Goal: Communication & Community: Share content

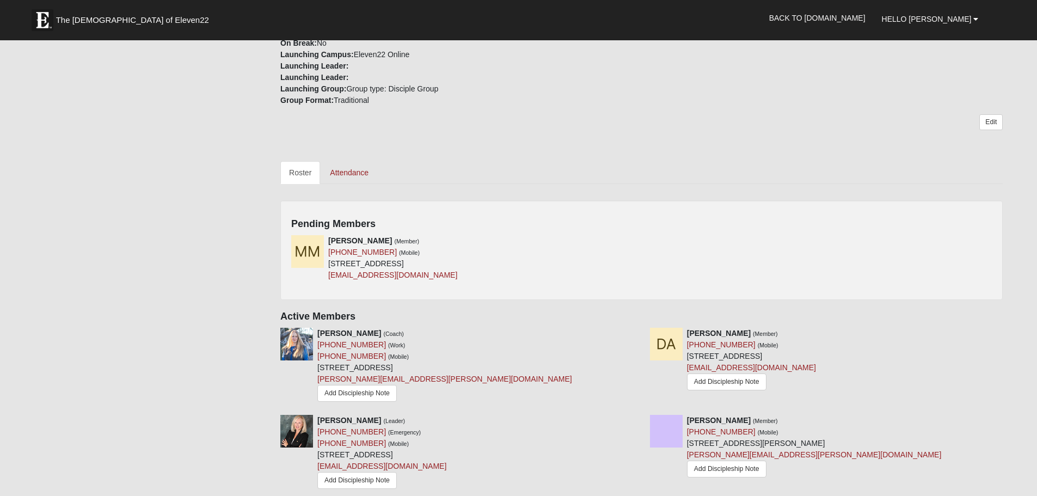
scroll to position [272, 0]
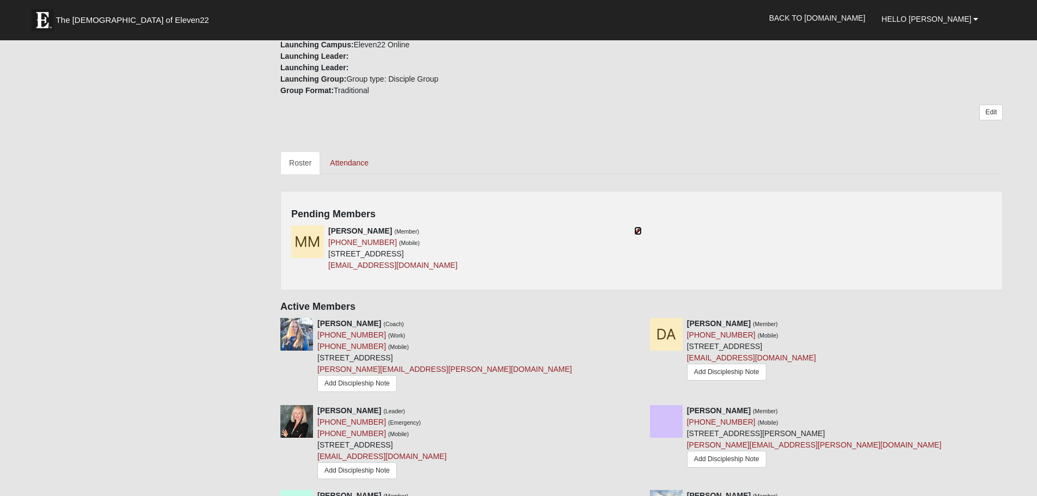
click at [640, 226] on link at bounding box center [638, 230] width 8 height 9
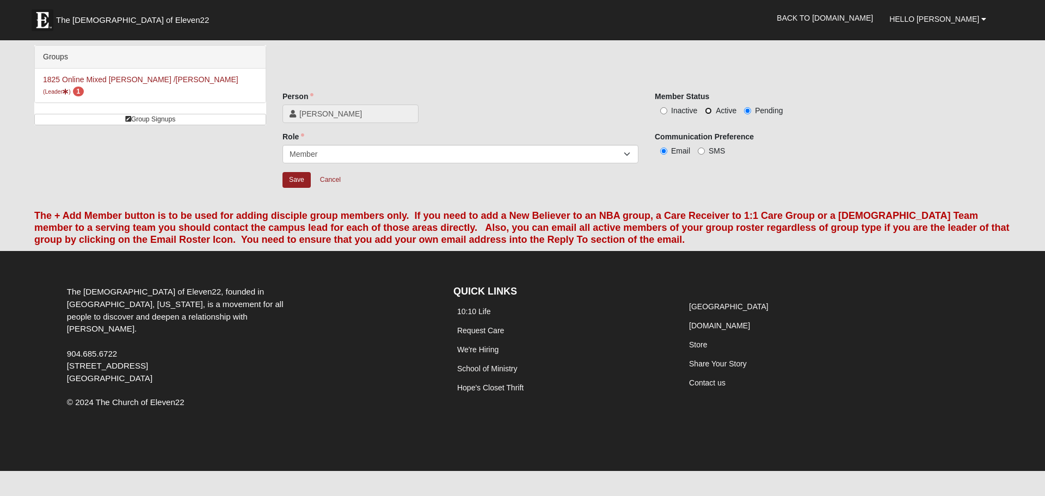
click at [708, 109] on input "Active" at bounding box center [708, 110] width 7 height 7
radio input "true"
click at [292, 182] on input "Save" at bounding box center [297, 180] width 28 height 16
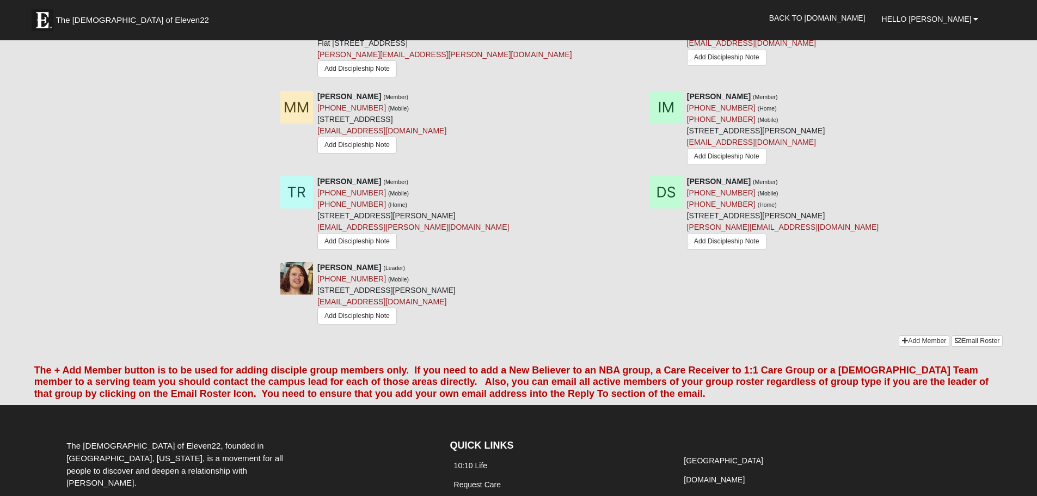
scroll to position [980, 0]
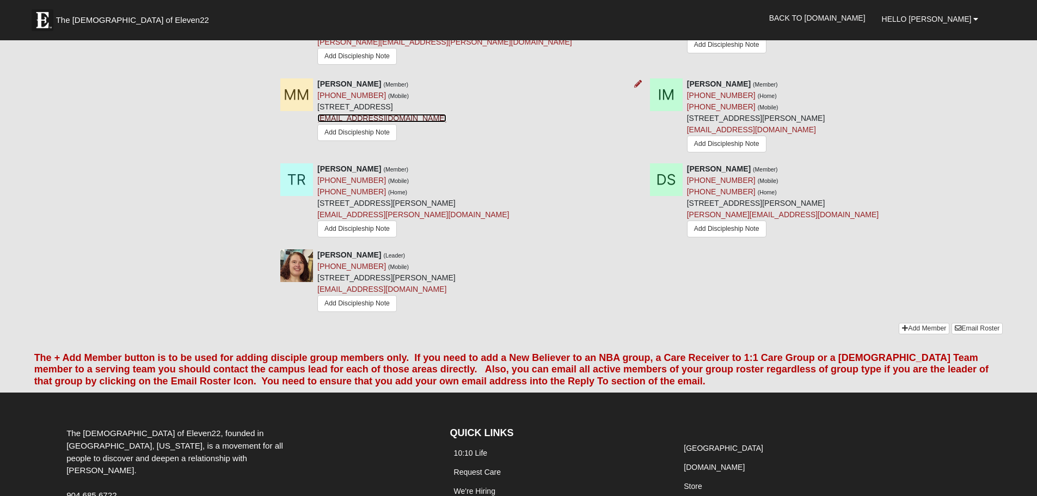
click at [418, 122] on link "makaylamartindale22@gmail.com" at bounding box center [381, 118] width 129 height 9
click at [414, 122] on link "makaylamartindale22@gmail.com" at bounding box center [381, 118] width 129 height 9
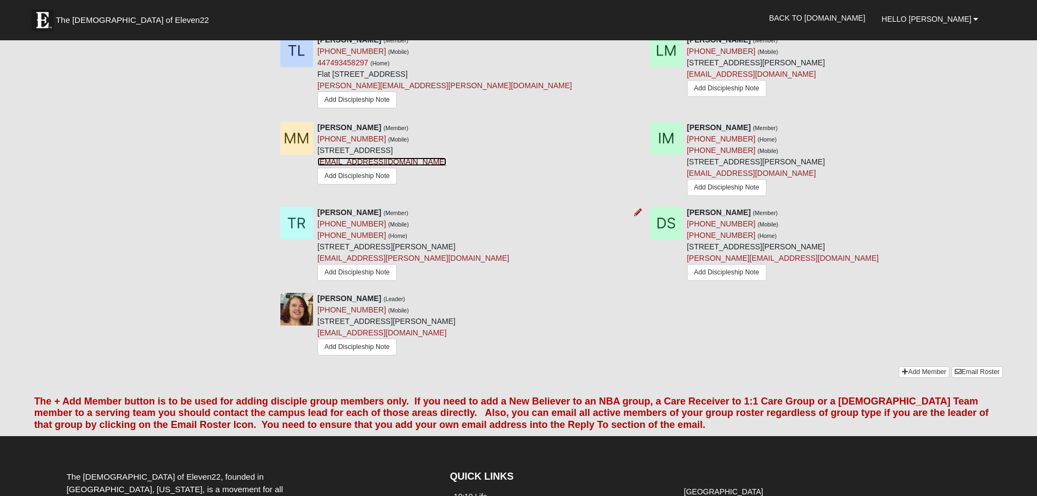
scroll to position [926, 0]
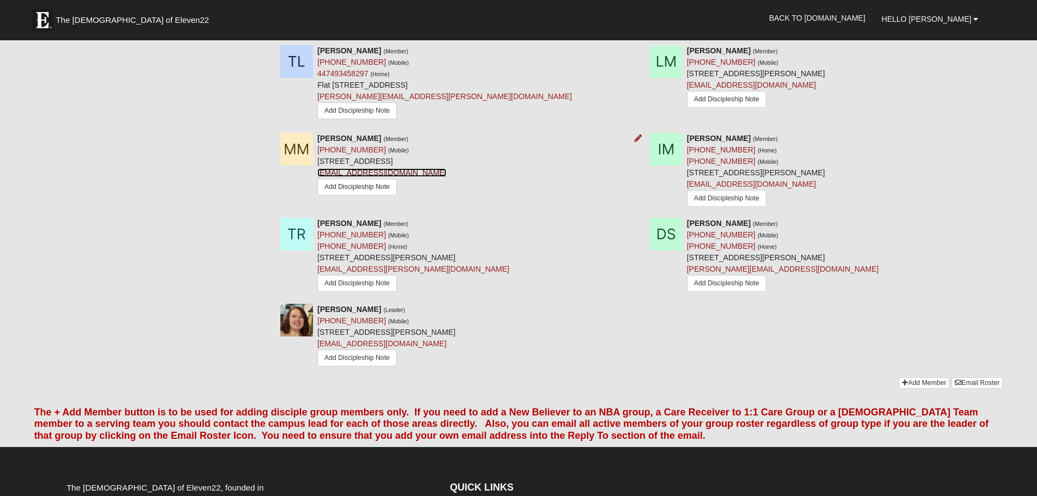
click at [413, 177] on link "makaylamartindale22@gmail.com" at bounding box center [381, 172] width 129 height 9
click at [304, 166] on img at bounding box center [296, 149] width 33 height 33
drag, startPoint x: 348, startPoint y: 232, endPoint x: 397, endPoint y: 235, distance: 49.1
click at [348, 195] on link "Add Discipleship Note" at bounding box center [356, 187] width 79 height 17
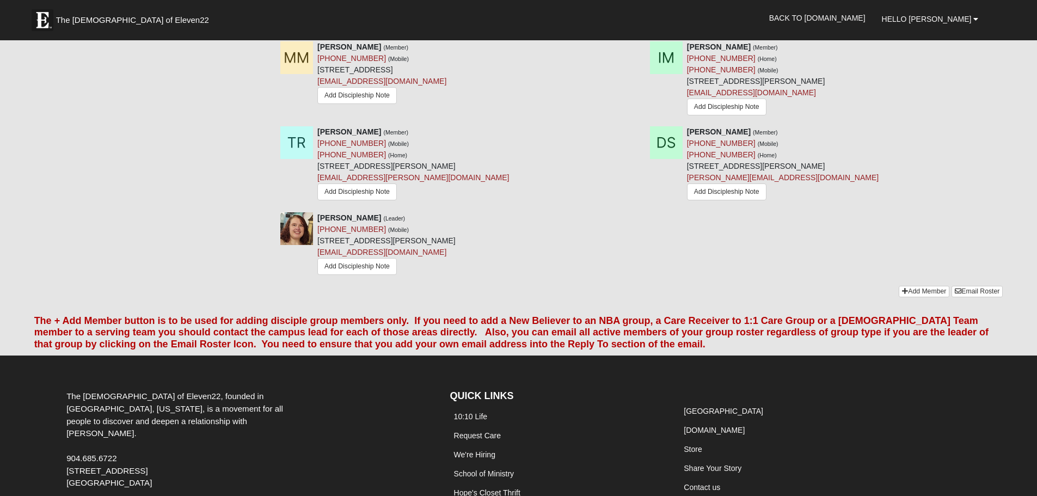
scroll to position [1156, 0]
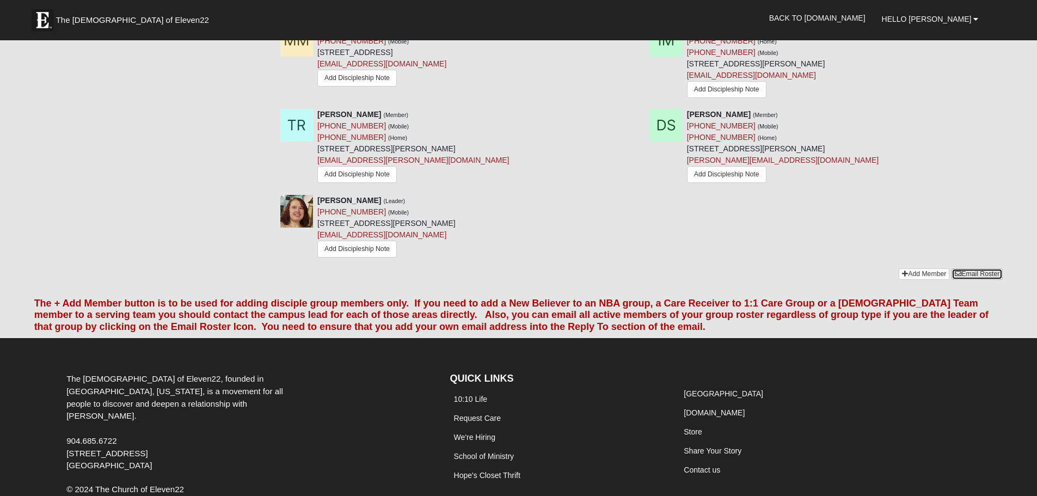
click at [974, 280] on link "Email Roster" at bounding box center [977, 273] width 51 height 11
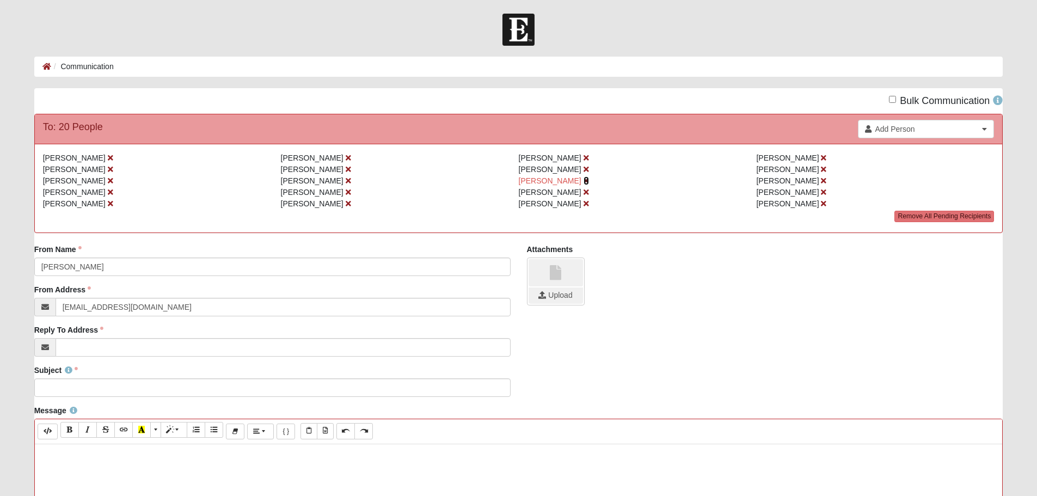
drag, startPoint x: 571, startPoint y: 182, endPoint x: 579, endPoint y: 175, distance: 10.4
click at [584, 182] on icon at bounding box center [586, 181] width 5 height 8
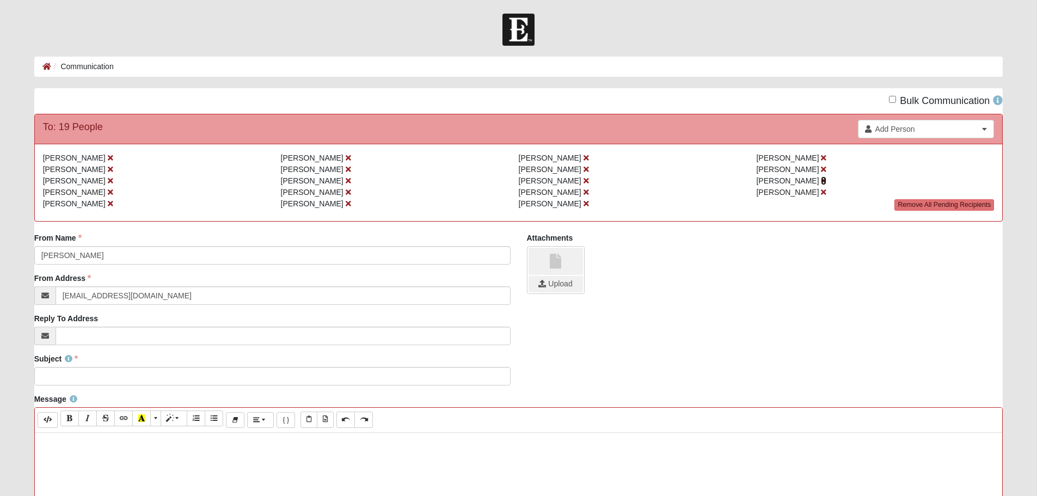
click at [826, 181] on icon at bounding box center [823, 181] width 5 height 8
click at [586, 181] on icon at bounding box center [586, 181] width 5 height 8
click at [584, 156] on icon at bounding box center [586, 158] width 5 height 8
click at [346, 192] on icon at bounding box center [348, 192] width 5 height 8
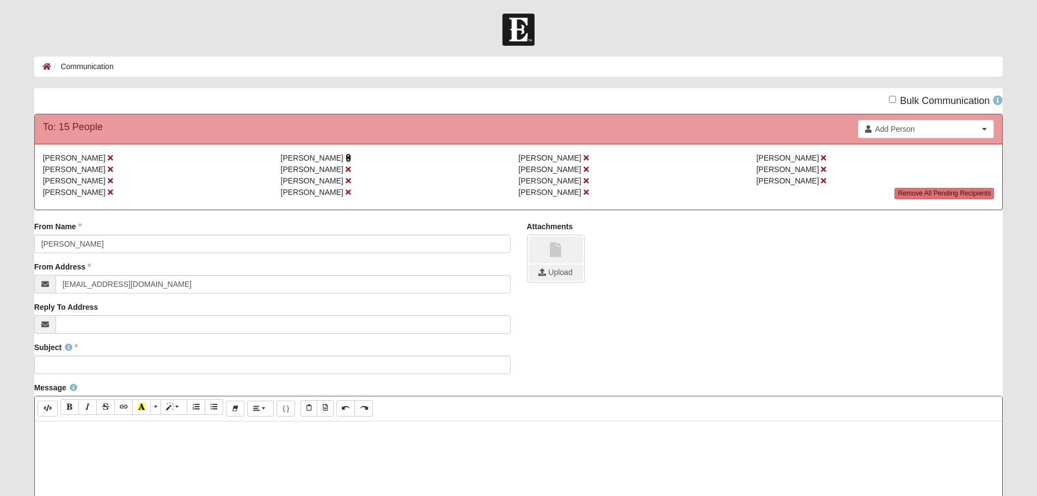
click at [346, 158] on icon at bounding box center [348, 158] width 5 height 8
click at [124, 327] on input "Reply To Address" at bounding box center [283, 324] width 455 height 19
type input "[EMAIL_ADDRESS][DOMAIN_NAME]"
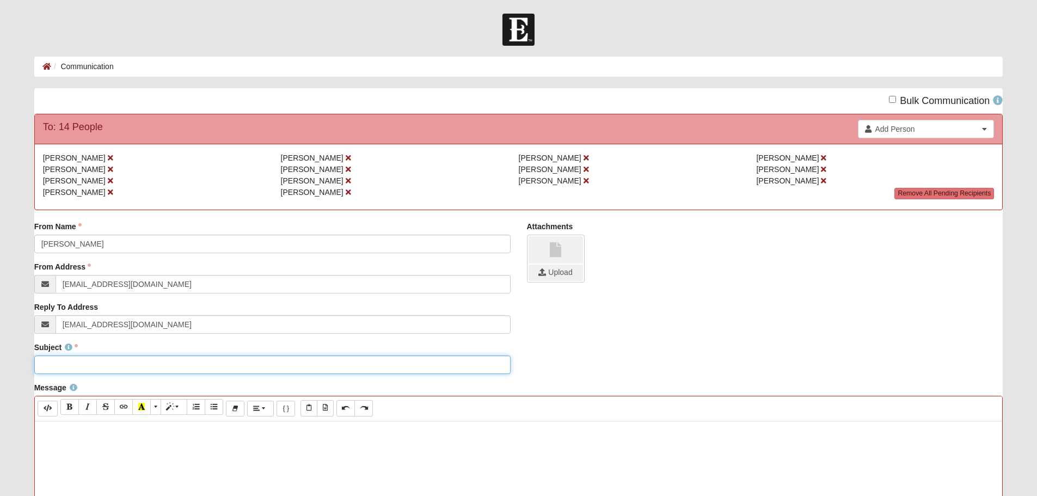
click at [125, 368] on input "Subject" at bounding box center [272, 365] width 476 height 19
type input "1825 Disciple Group Meeting Tonight"
click at [141, 428] on p at bounding box center [518, 432] width 957 height 11
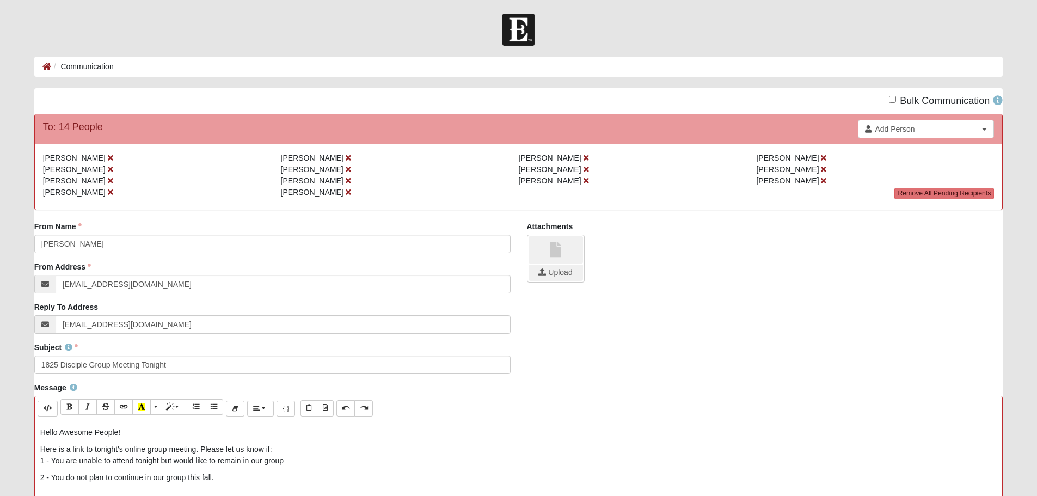
scroll to position [3, 0]
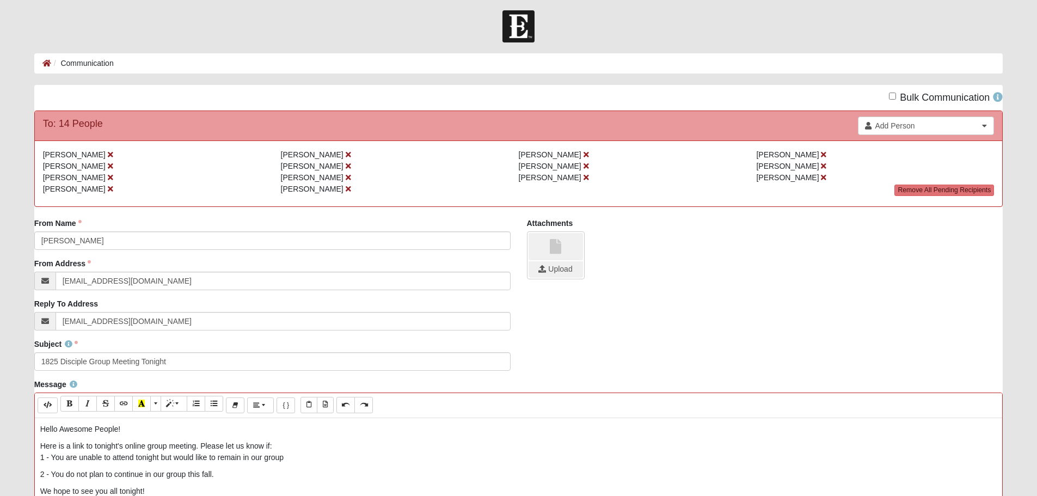
click at [286, 448] on p "Here is a link to tonight's online group meeting. Please let us know if: 1 - Yo…" at bounding box center [518, 451] width 957 height 23
click at [41, 458] on p "Here is a link to tonight's online group meeting. Please let us know if: 1 - Yo…" at bounding box center [518, 451] width 957 height 23
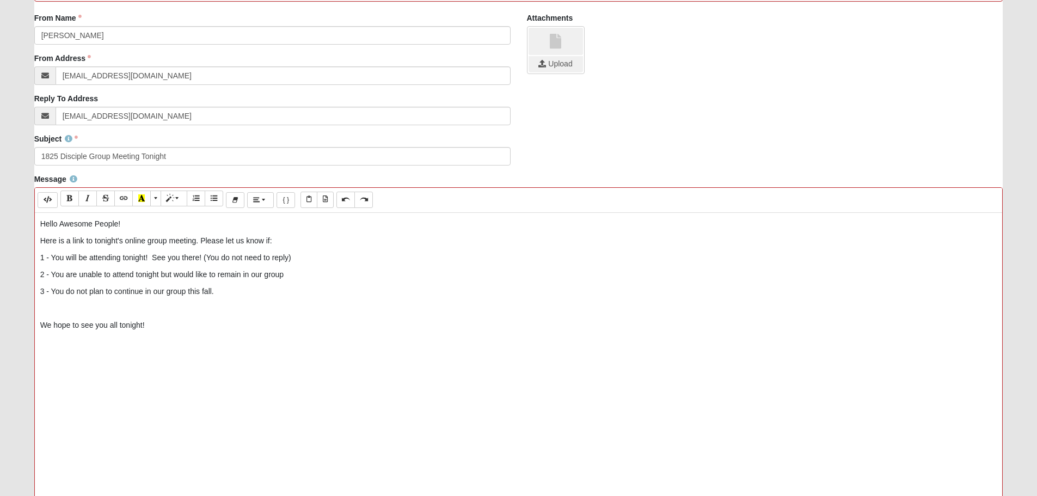
scroll to position [226, 0]
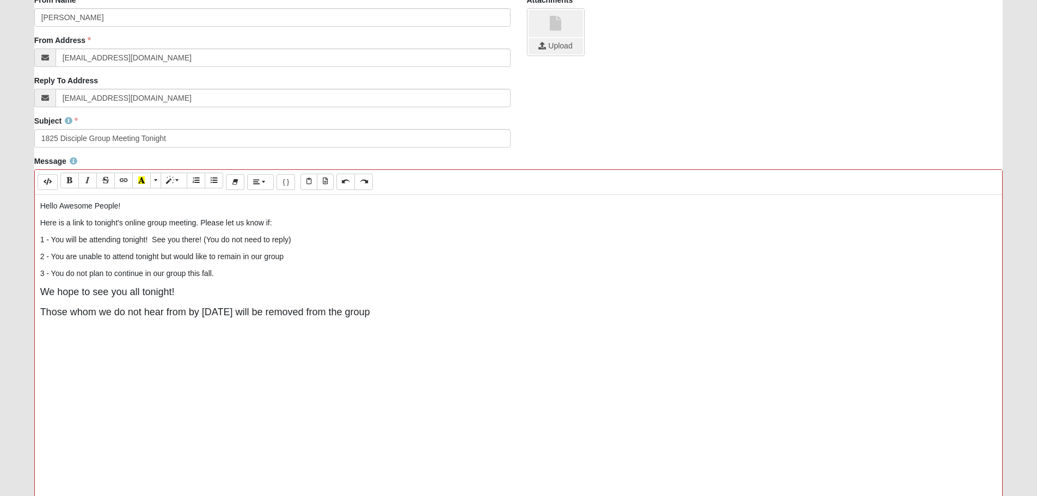
click at [254, 314] on span "Those whom we do not hear from by next Sunday will be removed from the group" at bounding box center [205, 312] width 330 height 11
drag, startPoint x: 385, startPoint y: 311, endPoint x: 35, endPoint y: 320, distance: 350.2
click at [35, 320] on div "Hello Awesome People! Here is a link to tonight's online group meeting. Please …" at bounding box center [519, 358] width 968 height 327
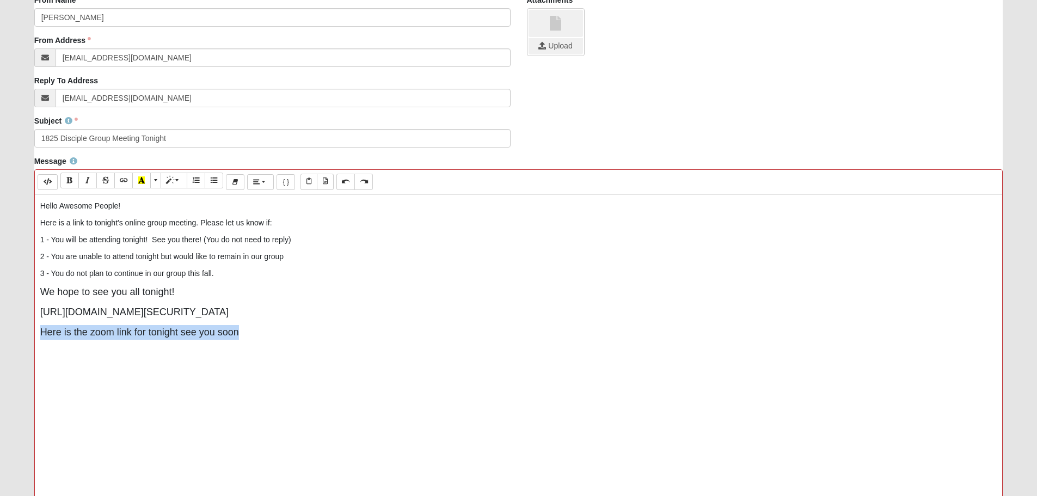
drag, startPoint x: 243, startPoint y: 334, endPoint x: 39, endPoint y: 336, distance: 204.2
click at [39, 336] on div "Hello Awesome People! Here is a link to tonight's online group meeting. Please …" at bounding box center [519, 358] width 968 height 327
click at [289, 241] on p "1 - You will be attending tonight! See you there! (You do not need to reply)" at bounding box center [518, 239] width 957 height 11
drag, startPoint x: 152, startPoint y: 238, endPoint x: 202, endPoint y: 238, distance: 49.5
click at [202, 238] on p "1 - You will be attending tonight! See you there! (You do not need to reply - w…" at bounding box center [518, 239] width 957 height 11
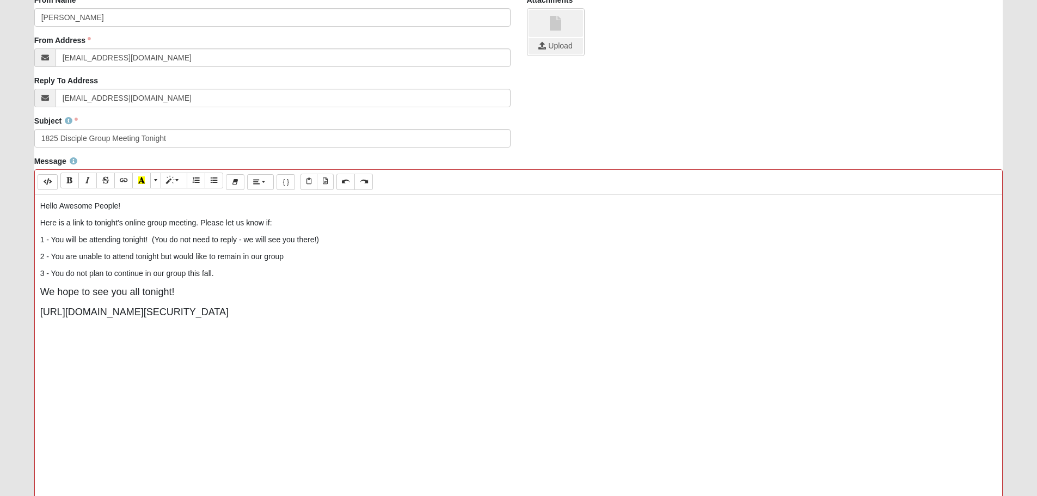
click at [394, 310] on p "https://zoom.us/j/6663721550?pwd=R2RkUTNxUVdCTm9keUxkZmZ5NjFwZz09" at bounding box center [518, 312] width 957 height 15
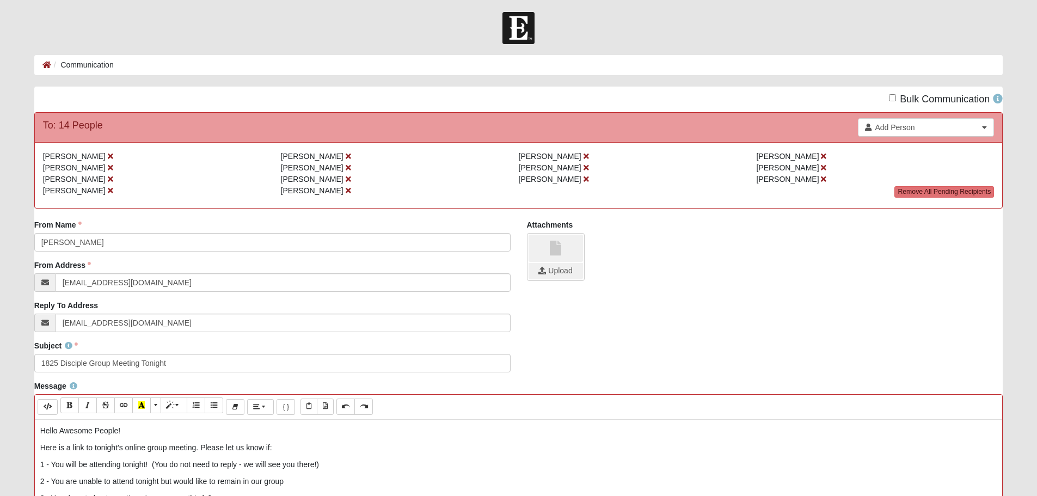
scroll to position [0, 0]
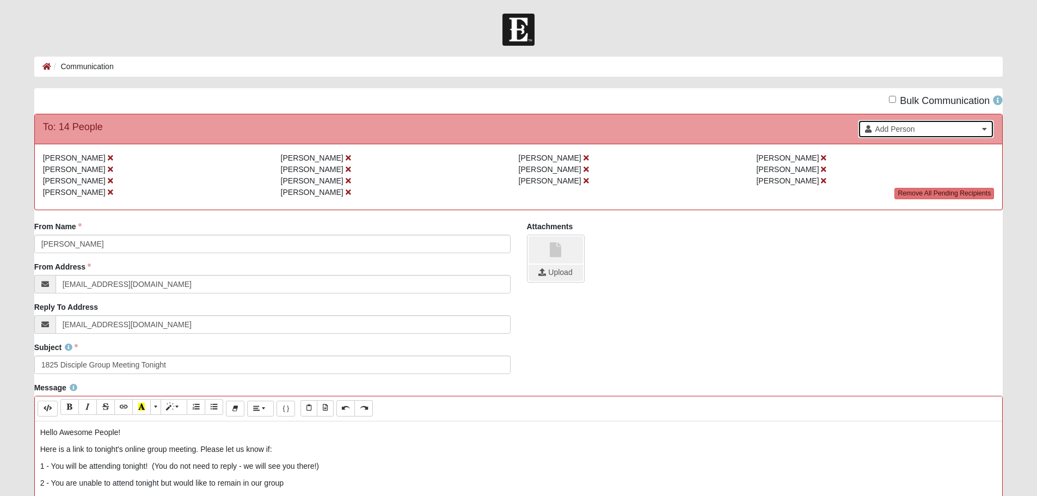
click at [899, 131] on span "Add Person" at bounding box center [927, 129] width 104 height 11
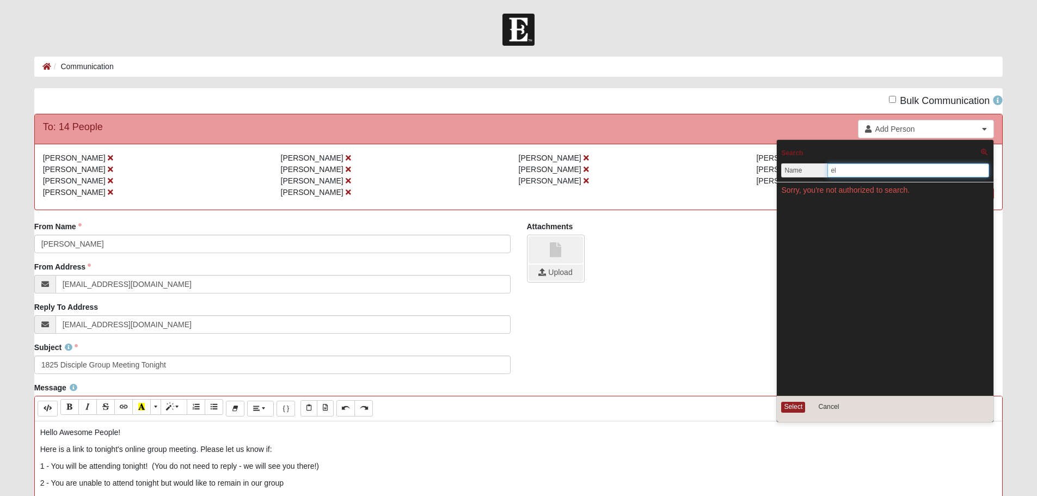
type input "e"
click at [654, 236] on div "Upload" at bounding box center [765, 259] width 476 height 48
click at [677, 233] on div "Attachments Upload" at bounding box center [765, 252] width 476 height 62
click at [830, 408] on button "Cancel" at bounding box center [828, 407] width 42 height 13
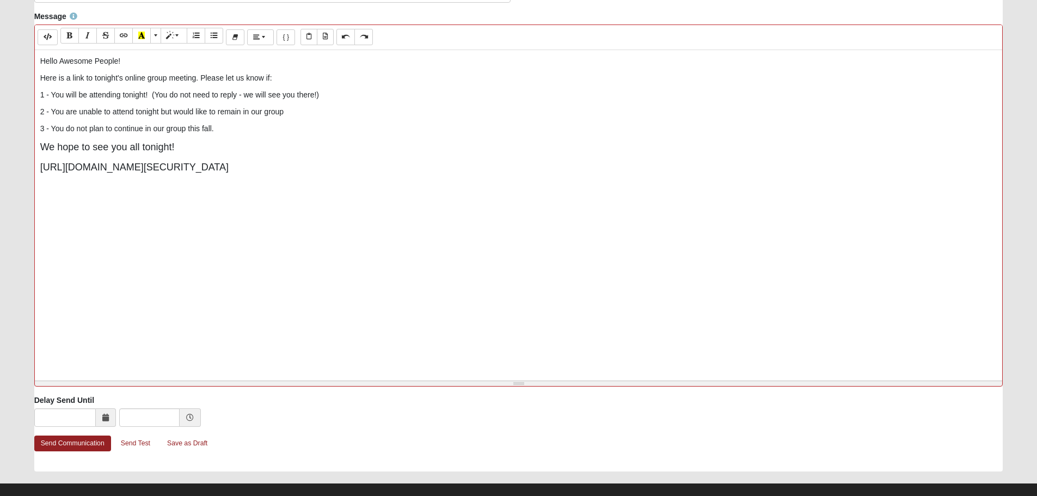
scroll to position [387, 0]
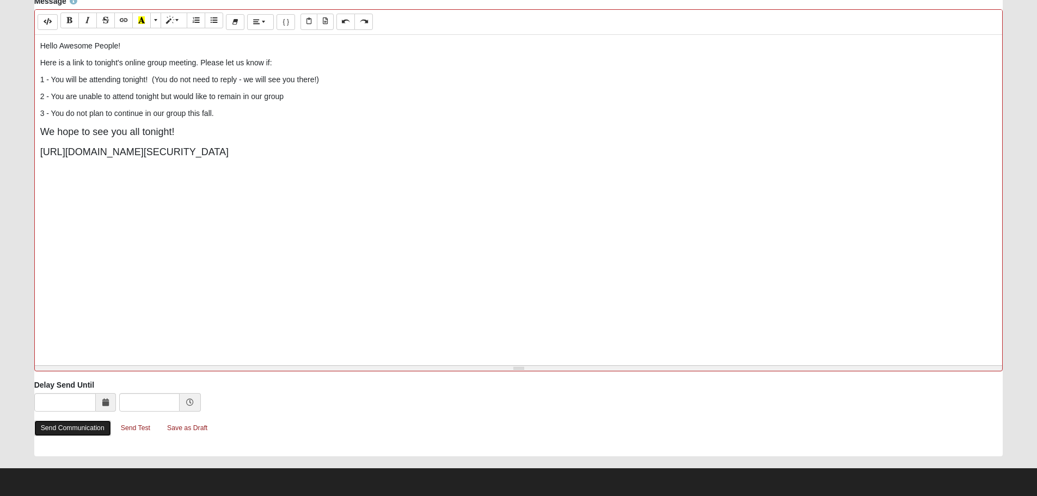
click at [89, 428] on link "Send Communication" at bounding box center [72, 428] width 77 height 16
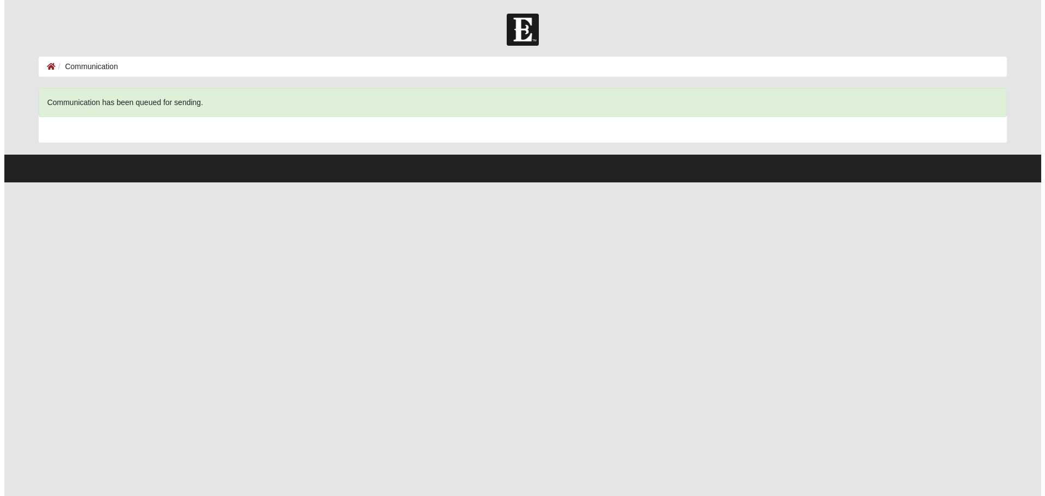
scroll to position [0, 0]
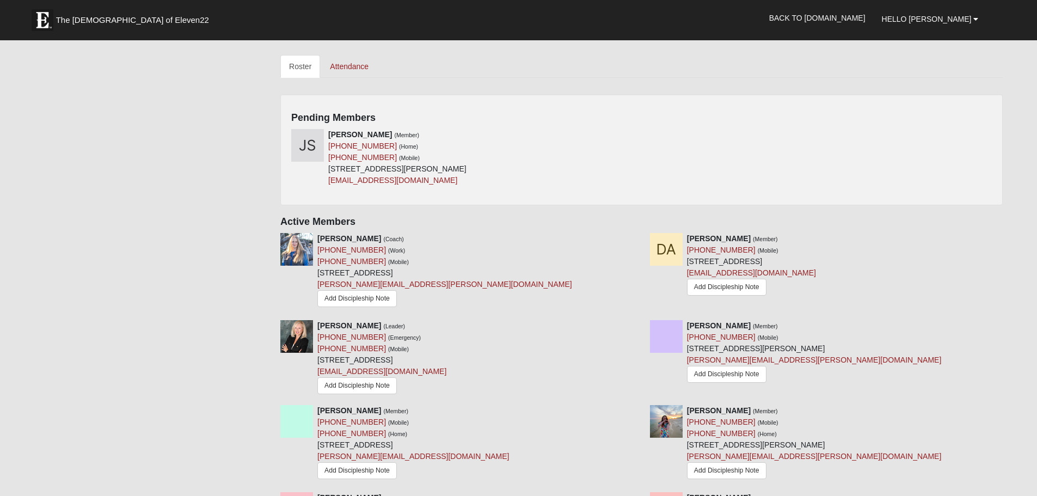
scroll to position [381, 0]
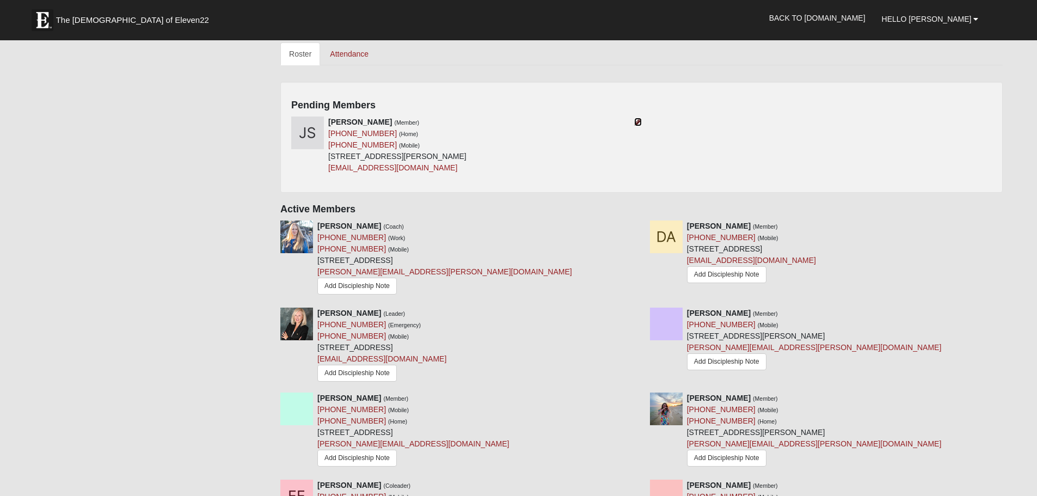
click at [636, 122] on icon at bounding box center [638, 122] width 8 height 8
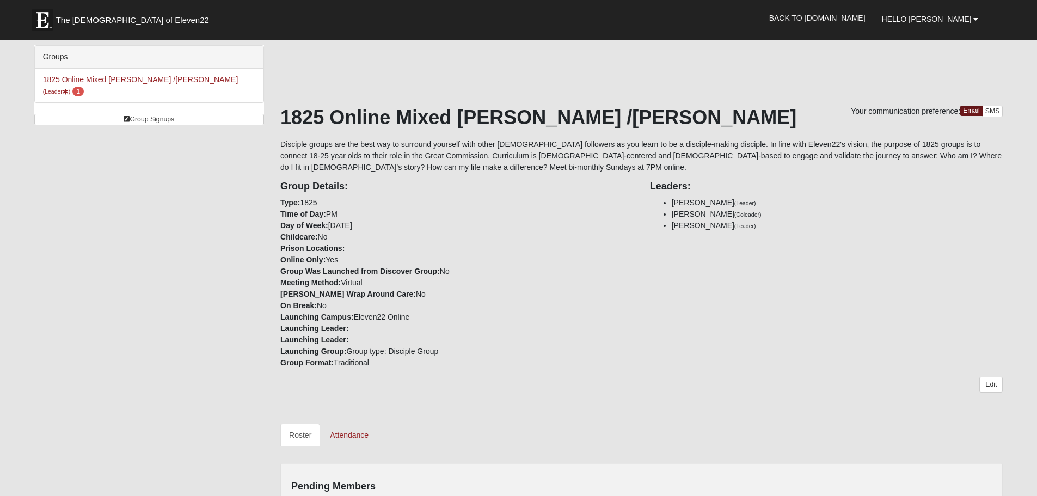
click at [611, 256] on div "Group Details: Type: 1825 Time of Day: PM Day of Week: [DATE] Childcare: No Pri…" at bounding box center [457, 270] width 370 height 195
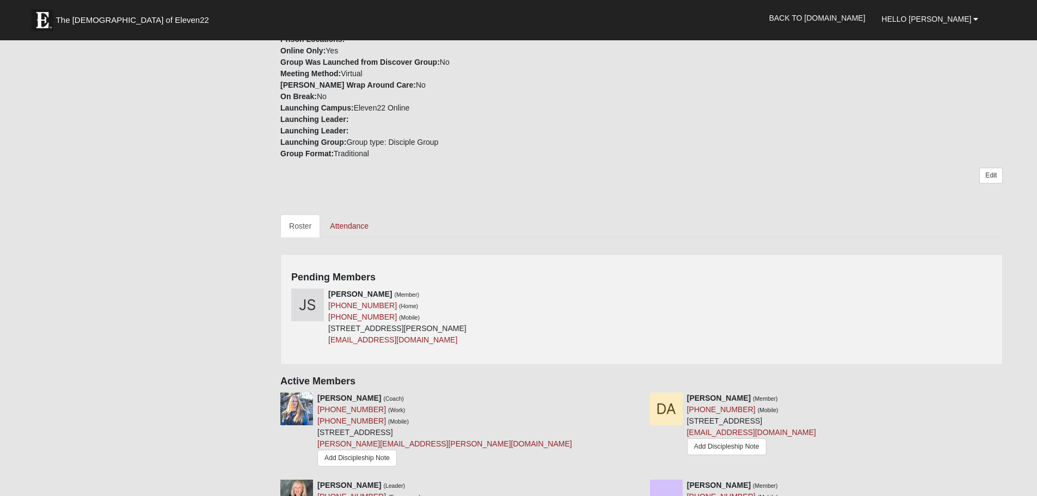
scroll to position [218, 0]
